Goal: Check status: Check status

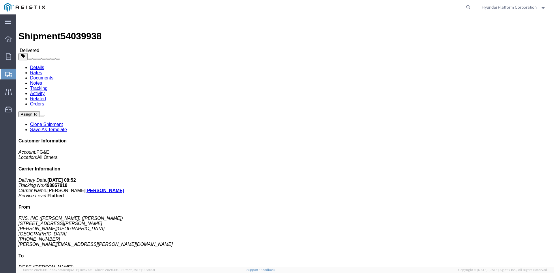
click at [0, 0] on span "Shipment Manager" at bounding box center [0, 0] width 0 height 0
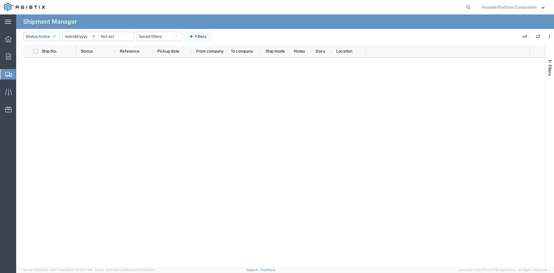
click at [48, 36] on span "Active" at bounding box center [44, 36] width 12 height 5
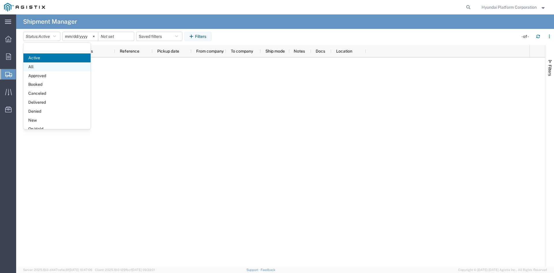
click at [49, 63] on span "All" at bounding box center [56, 66] width 67 height 9
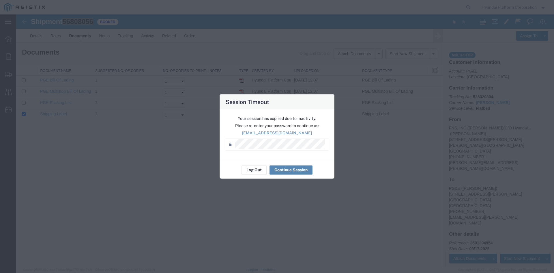
click at [282, 166] on button "Continue Session" at bounding box center [290, 169] width 43 height 9
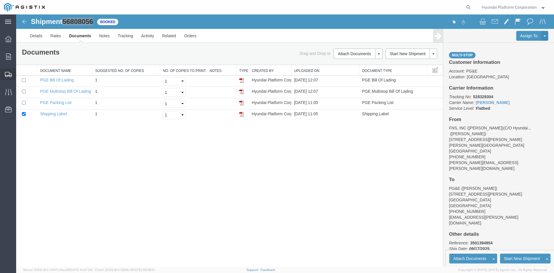
click at [0, 0] on span "Shipment Manager" at bounding box center [0, 0] width 0 height 0
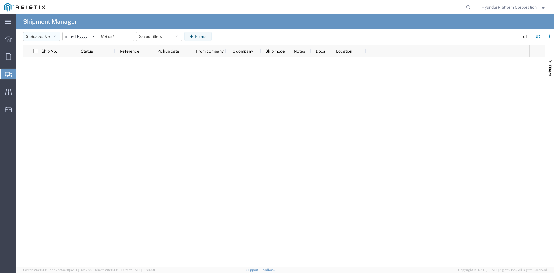
click at [52, 40] on button "Status: Active" at bounding box center [41, 36] width 37 height 9
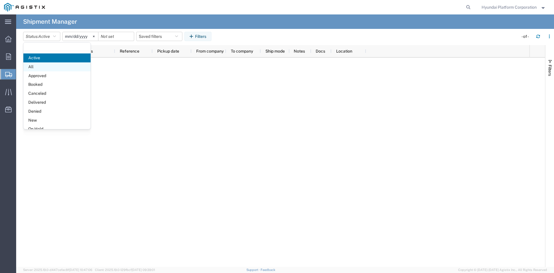
click at [47, 63] on span "All" at bounding box center [56, 66] width 67 height 9
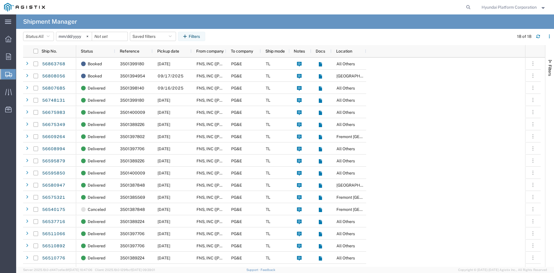
drag, startPoint x: 424, startPoint y: 76, endPoint x: 416, endPoint y: 67, distance: 11.7
click at [416, 67] on div "Booked 3501399180 09/22/2025 FNS, INC (Harmon)(C/O Hyundai Corporation) PG&E TL…" at bounding box center [300, 166] width 449 height 218
